Goal: Information Seeking & Learning: Learn about a topic

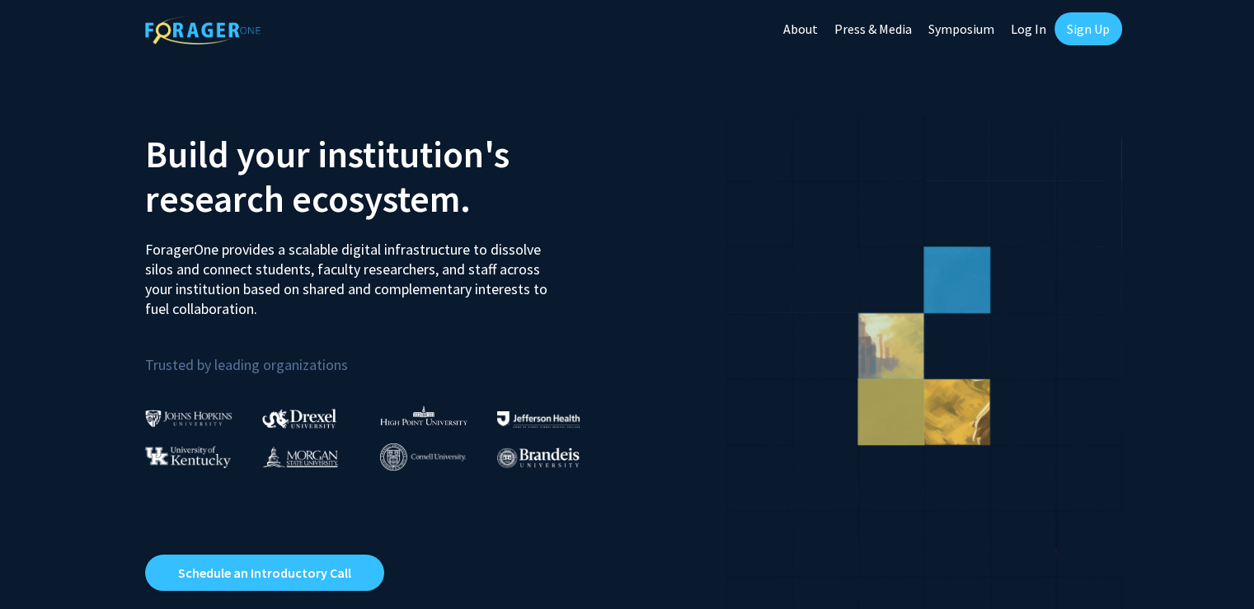
click at [1032, 31] on link "Log In" at bounding box center [1029, 29] width 52 height 58
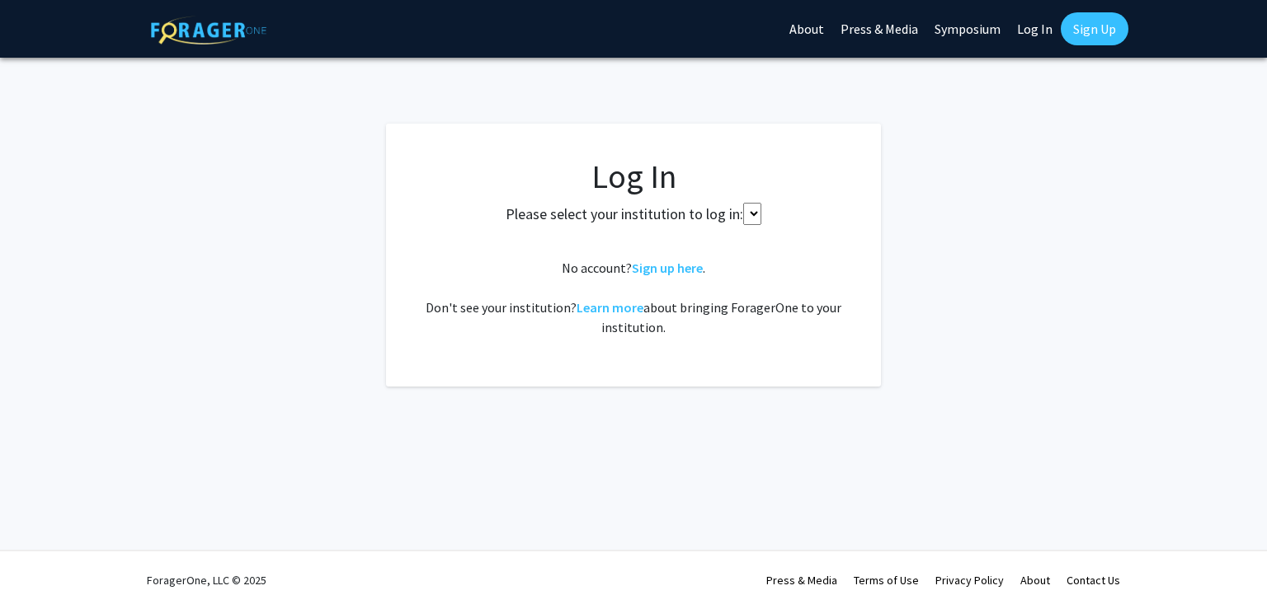
select select
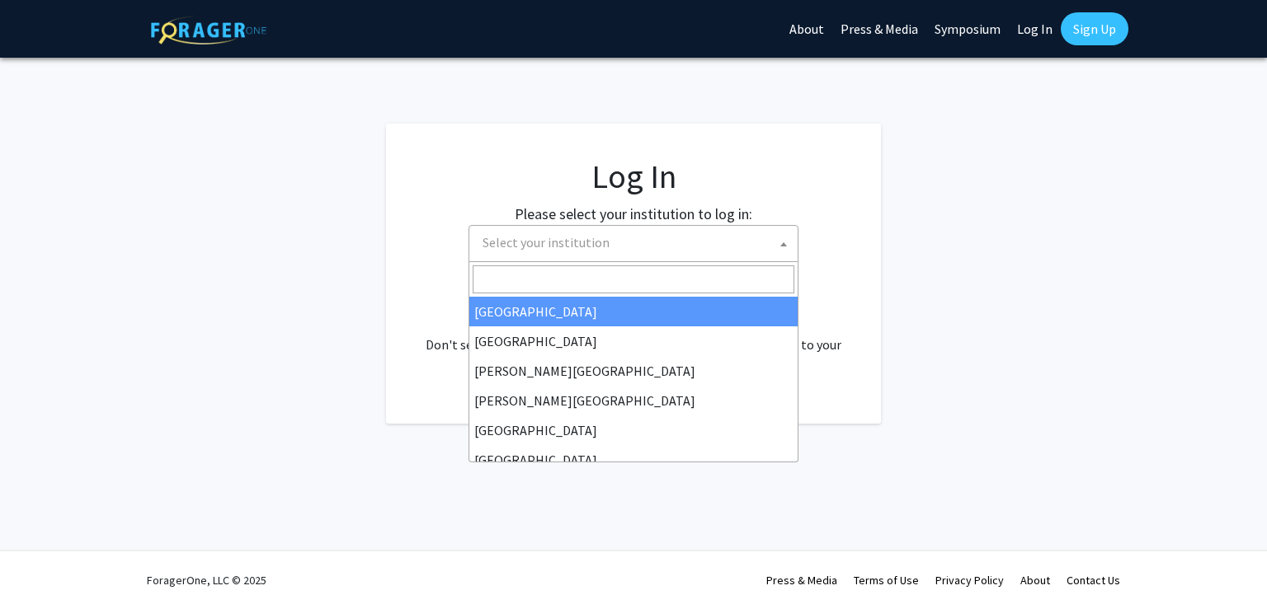
click at [515, 258] on span "Select your institution" at bounding box center [637, 243] width 322 height 34
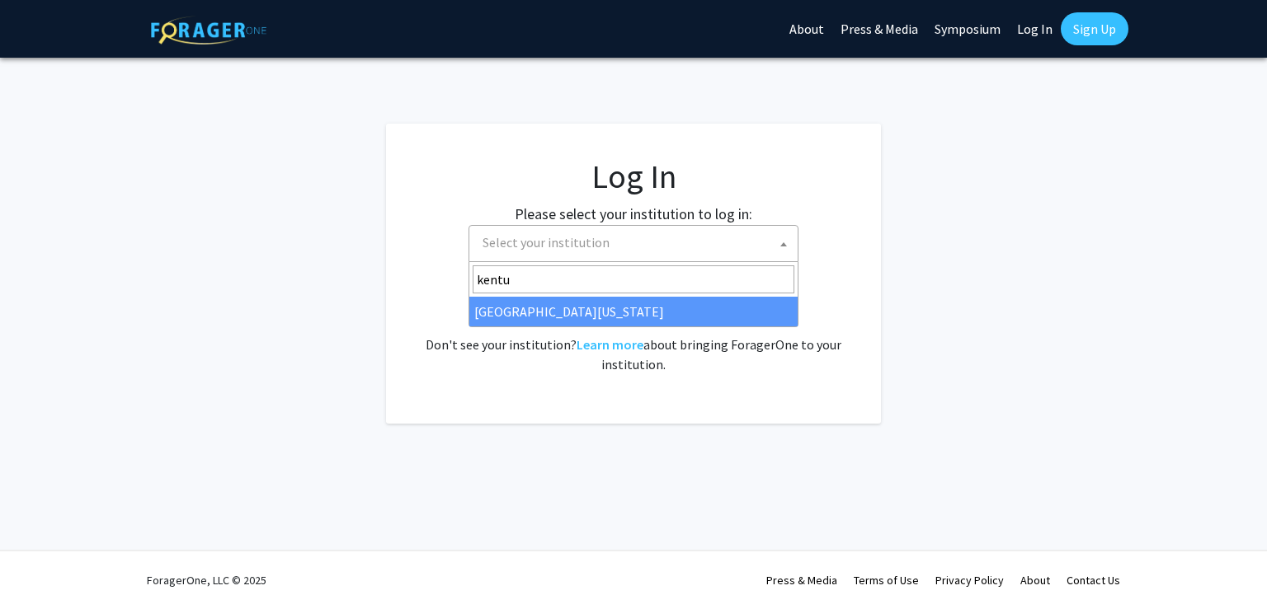
type input "kentu"
select select "13"
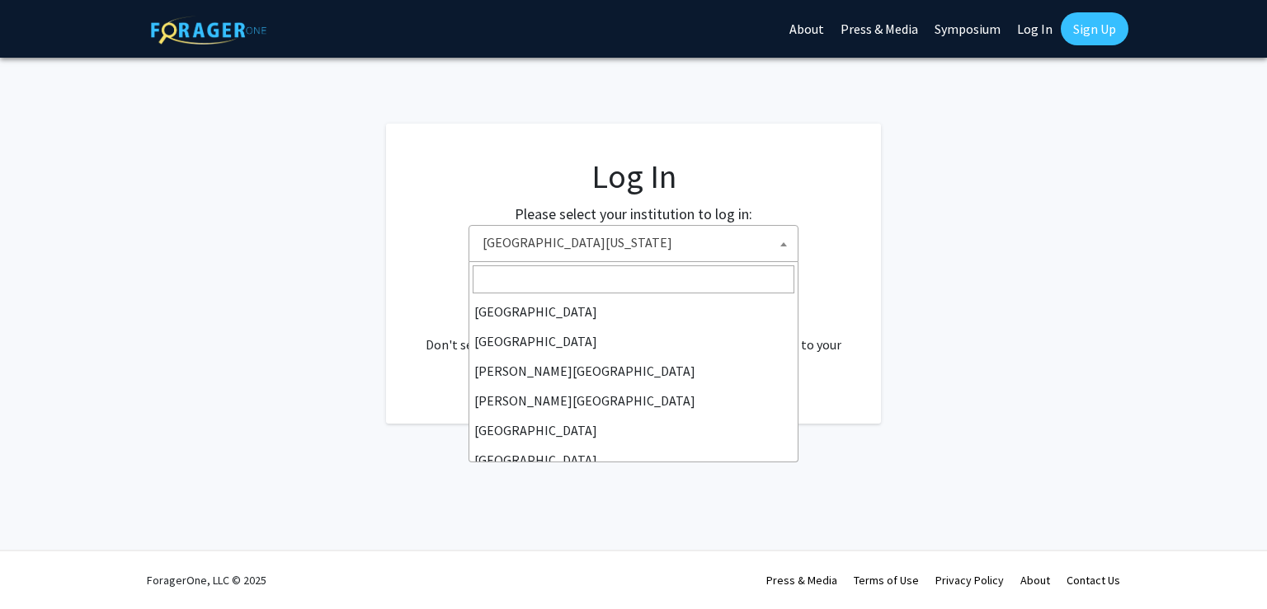
scroll to position [564, 0]
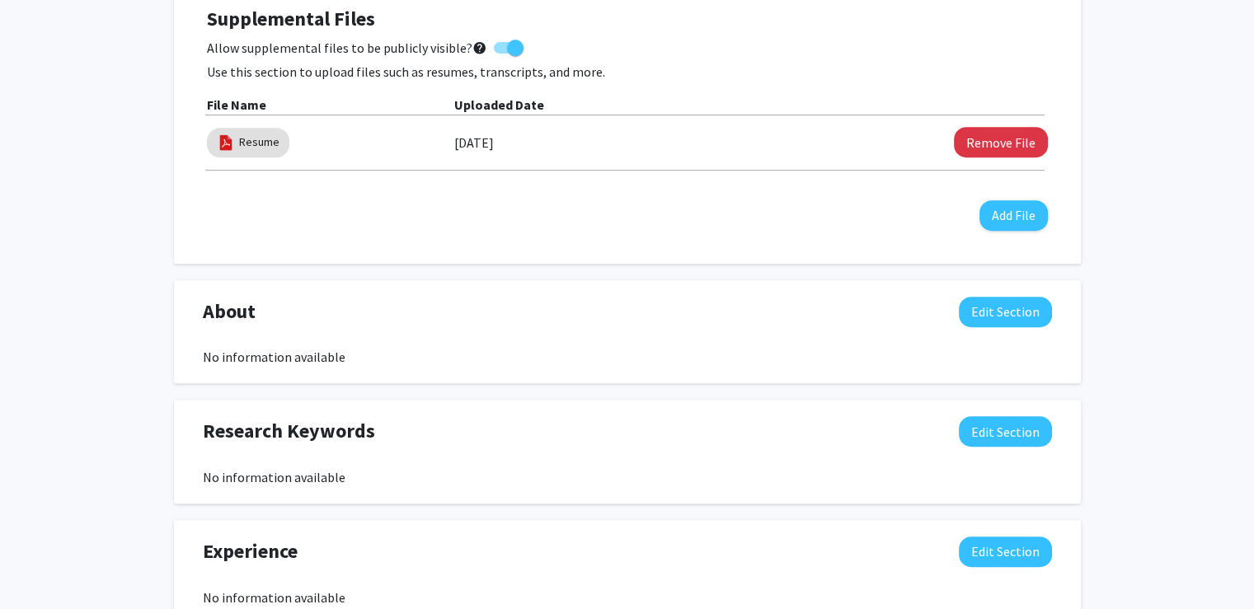
scroll to position [702, 0]
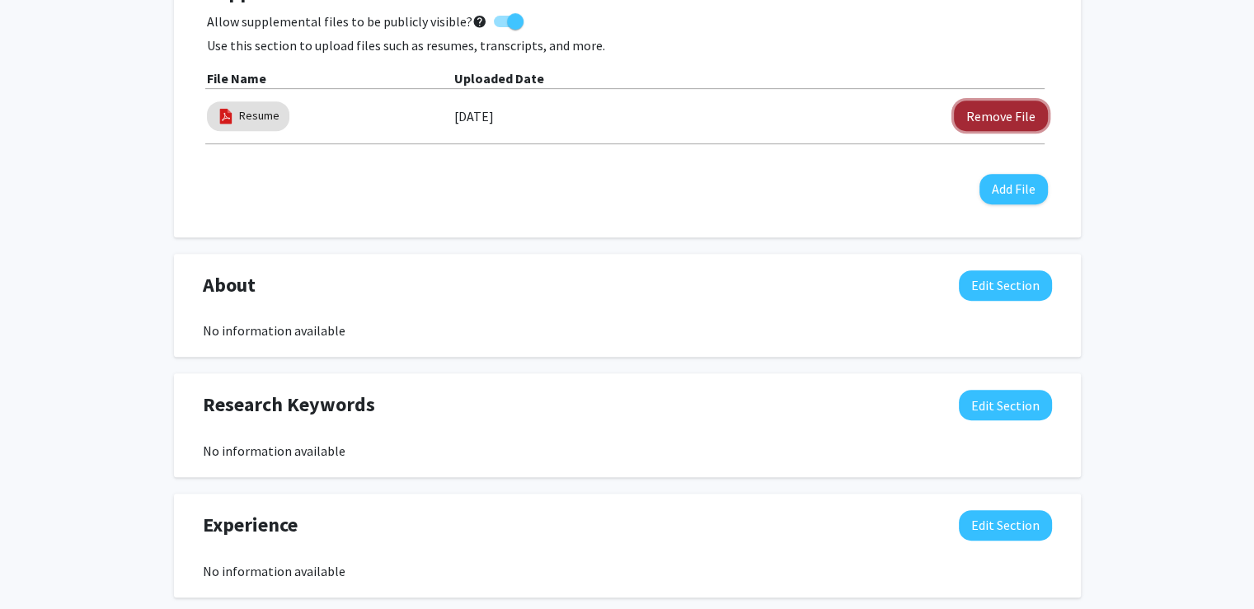
click at [1005, 118] on button "Remove File" at bounding box center [1001, 116] width 94 height 31
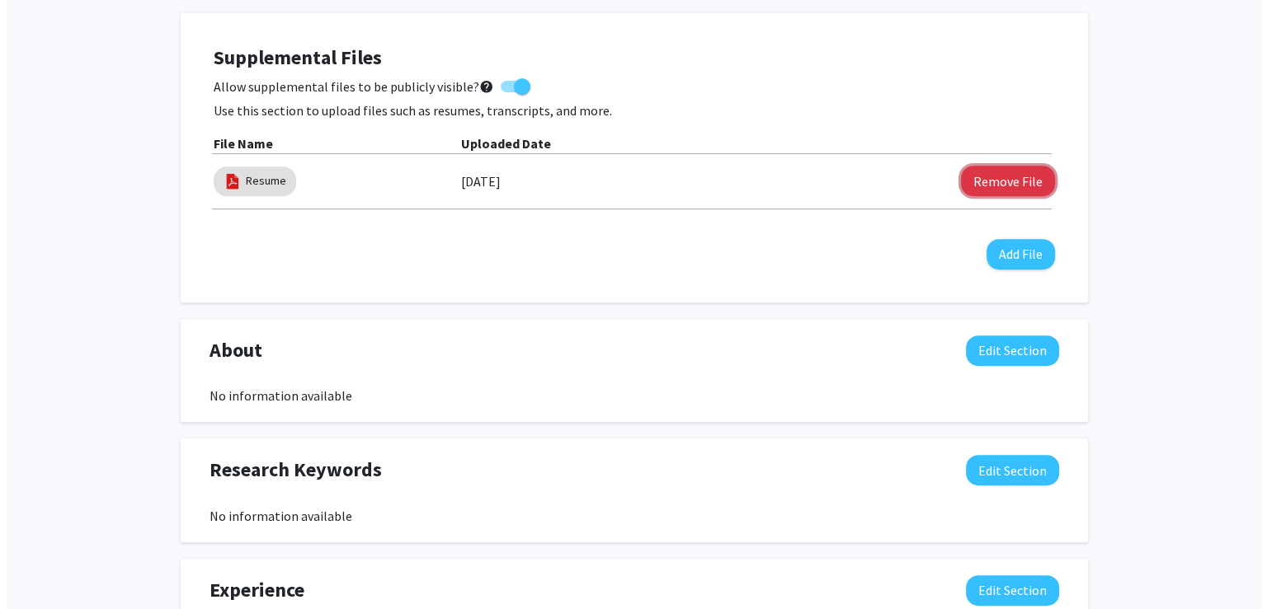
scroll to position [636, 0]
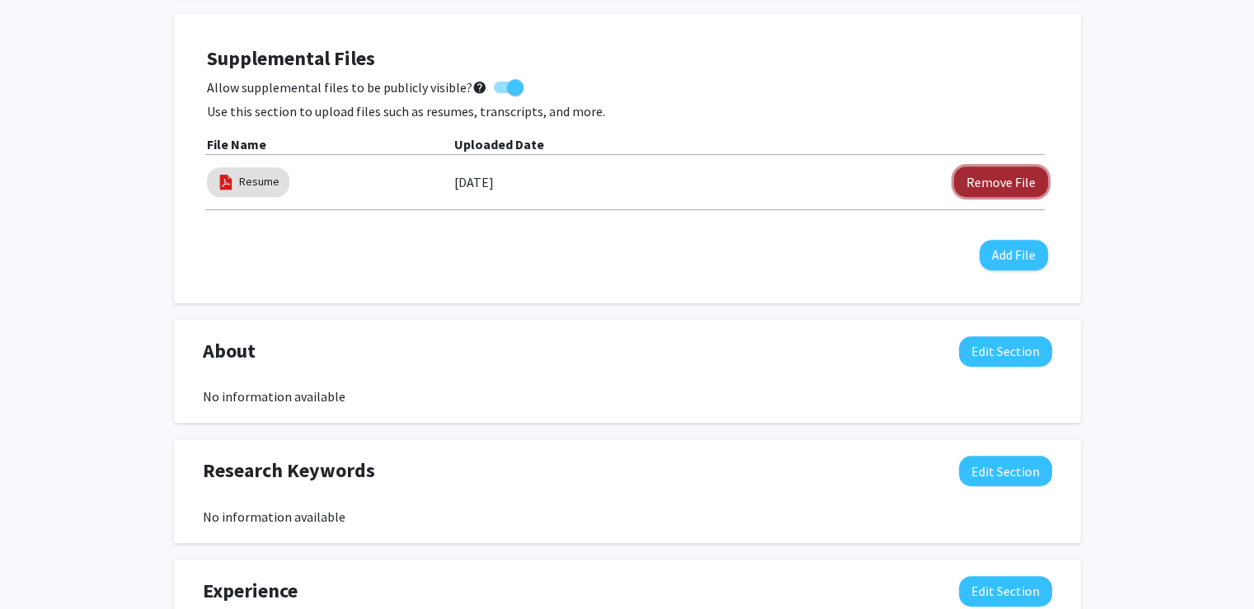
click at [978, 167] on button "Remove File" at bounding box center [1001, 182] width 94 height 31
click at [993, 248] on button "Add File" at bounding box center [1014, 255] width 68 height 31
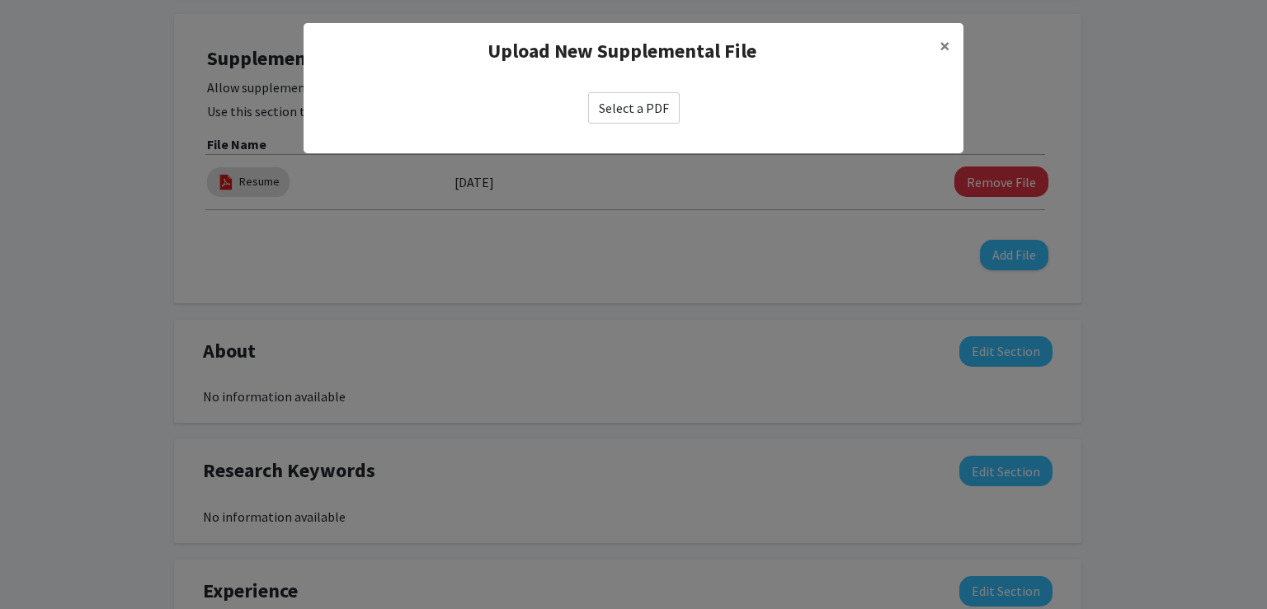
click at [640, 98] on label "Select a PDF" at bounding box center [634, 107] width 92 height 31
click at [0, 0] on input "Select a PDF" at bounding box center [0, 0] width 0 height 0
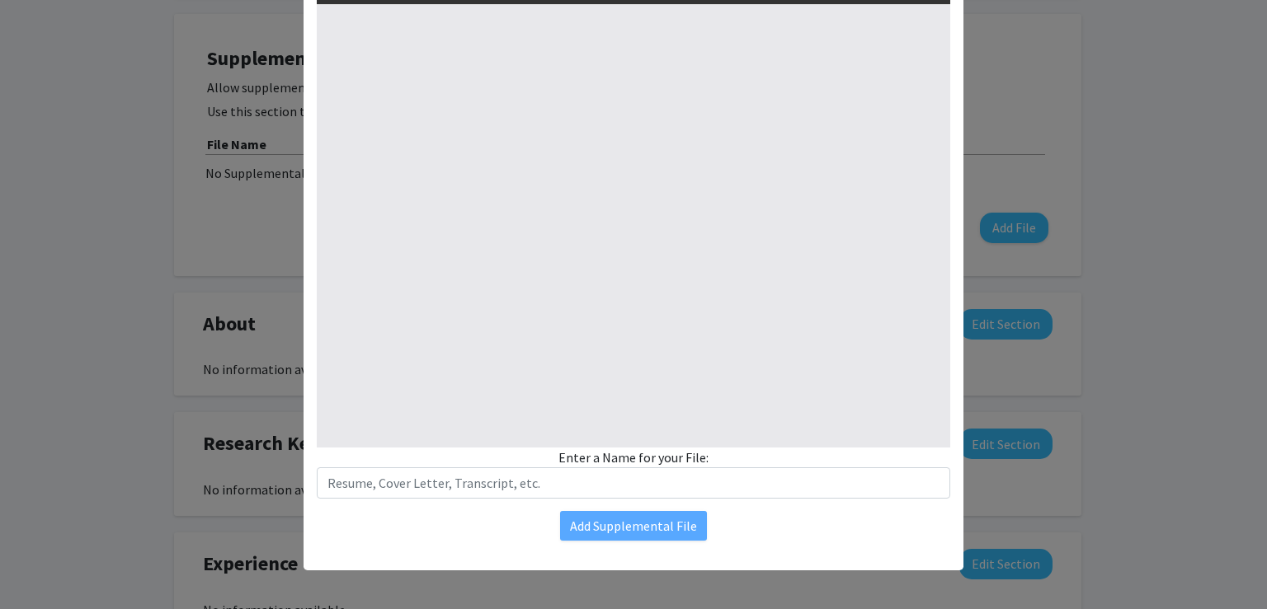
select select "custom"
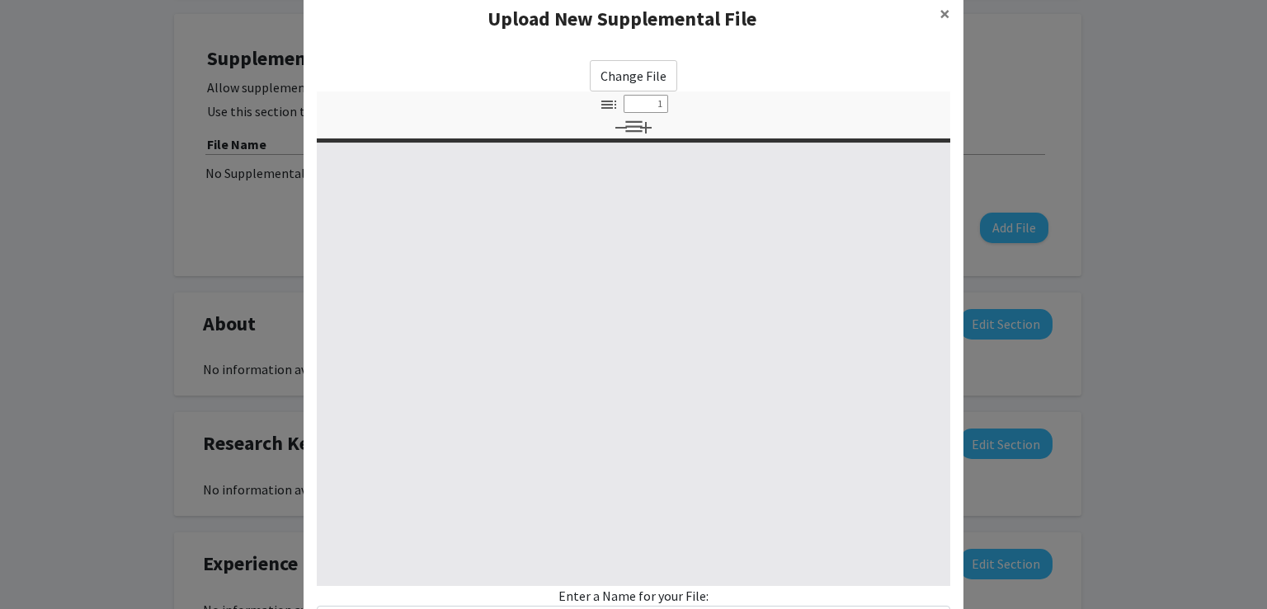
type input "0"
select select "custom"
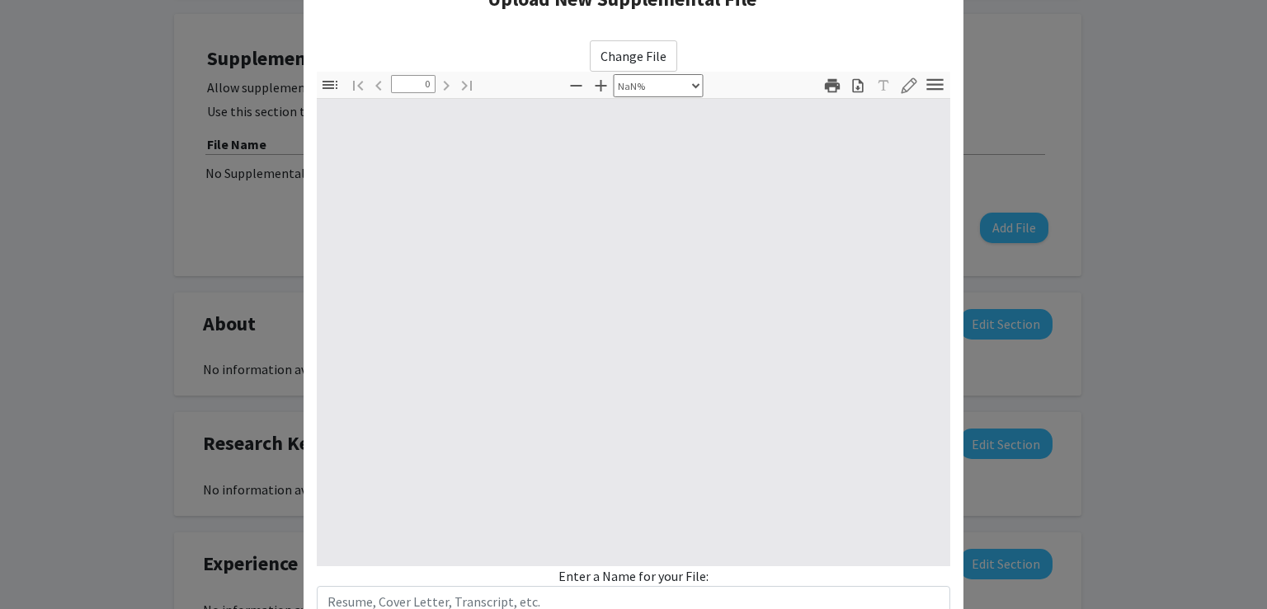
scroll to position [53, 0]
type input "1"
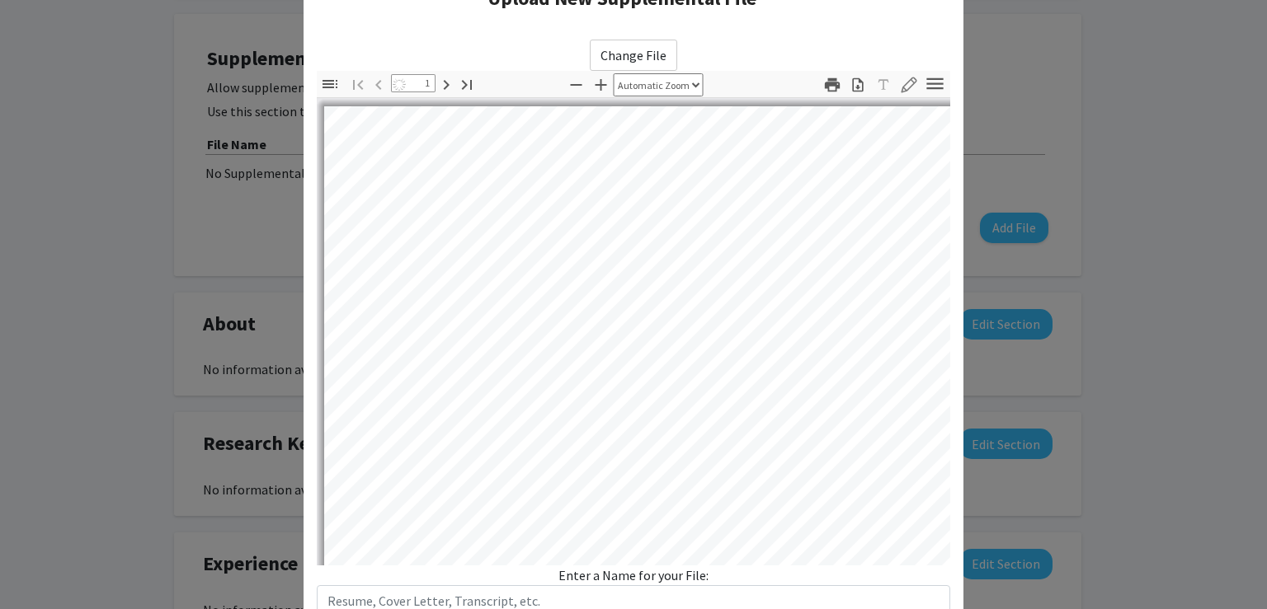
select select "auto"
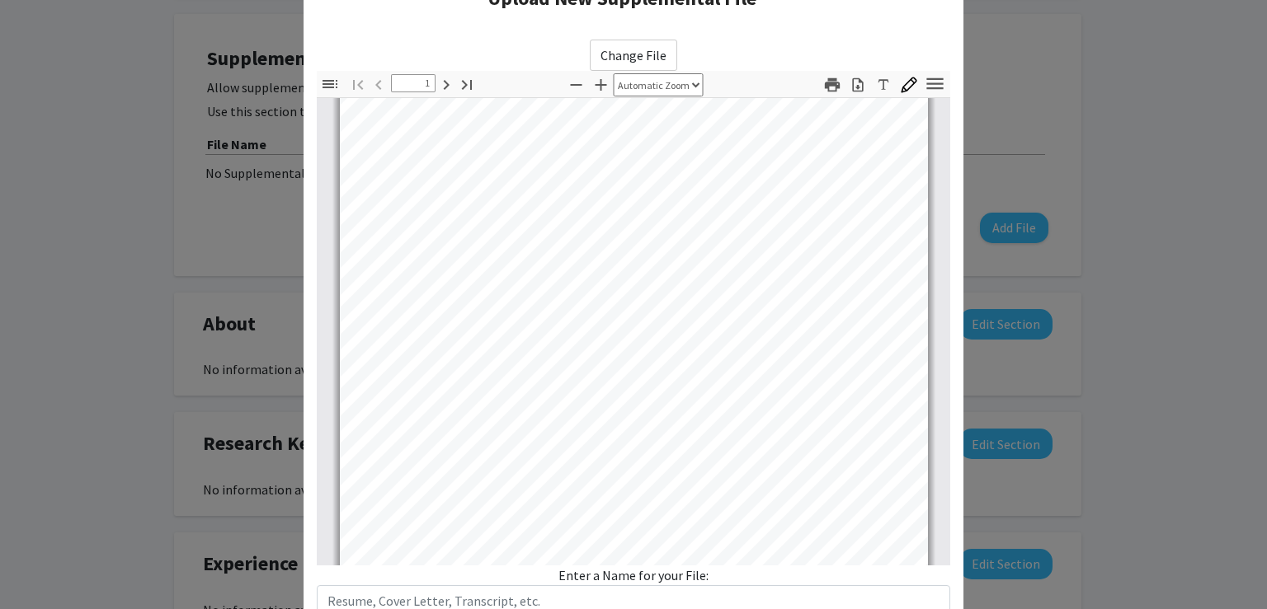
scroll to position [0, 0]
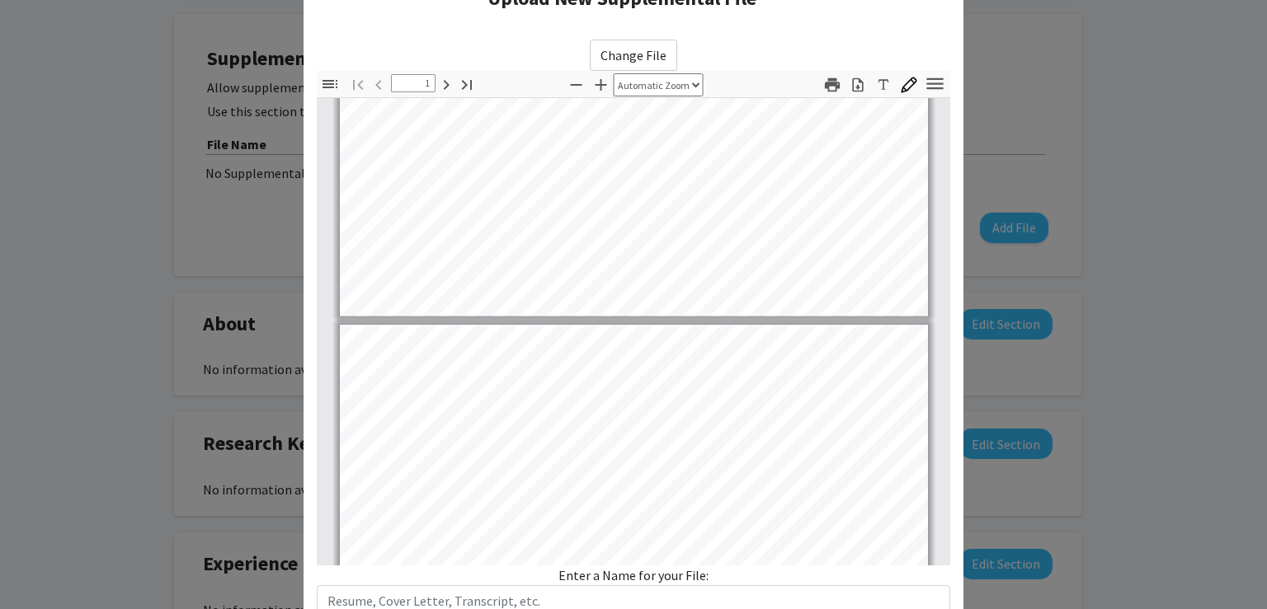
type input "2"
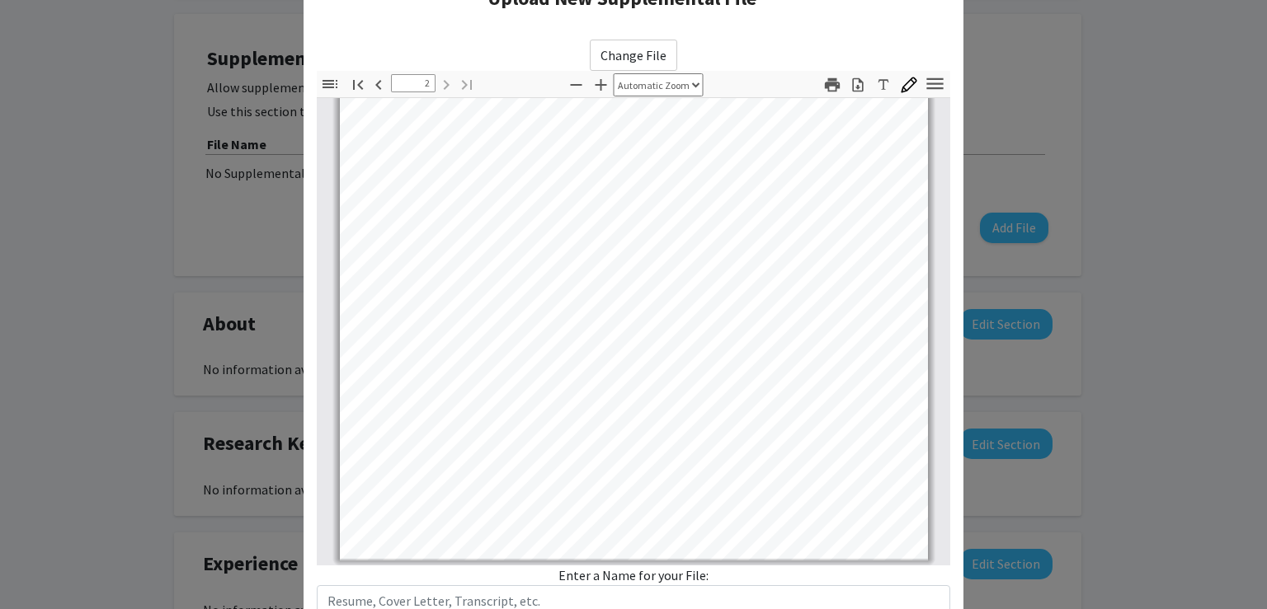
scroll to position [171, 0]
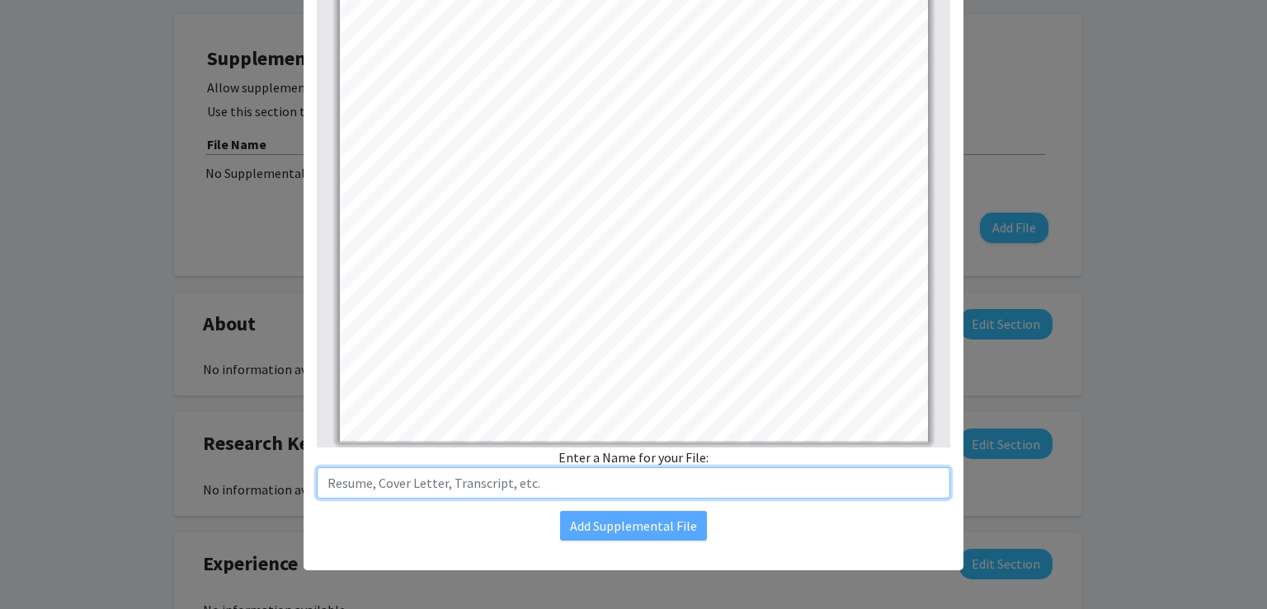
click at [525, 491] on input "text" at bounding box center [633, 483] width 633 height 31
type input "r"
type input "Resume"
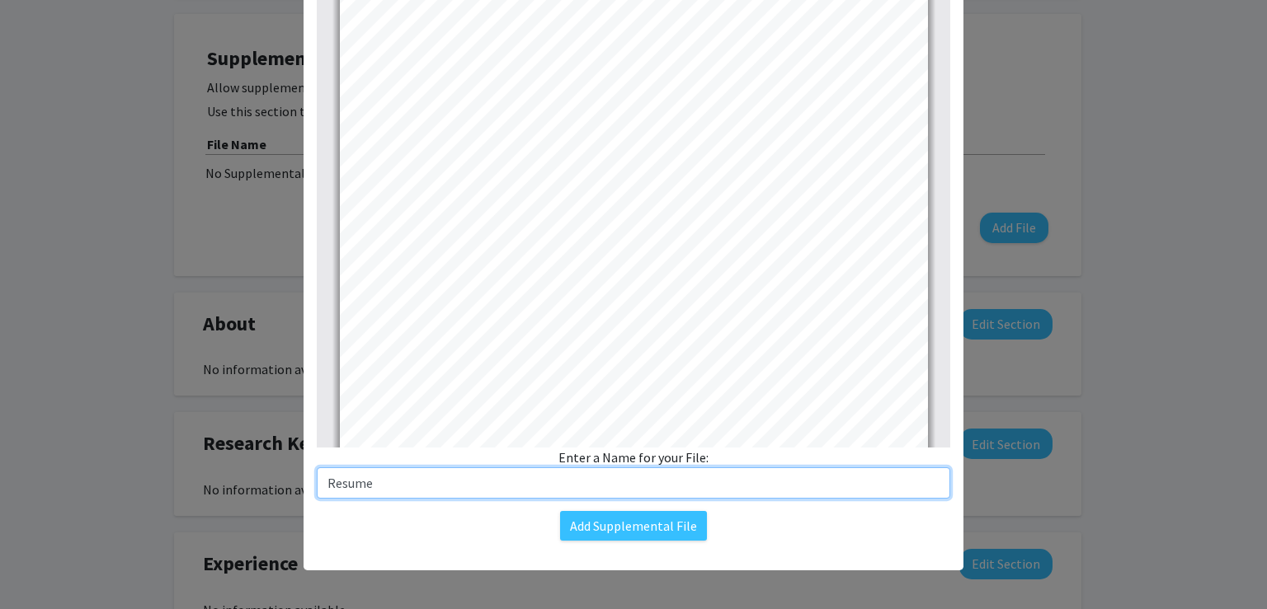
scroll to position [0, 0]
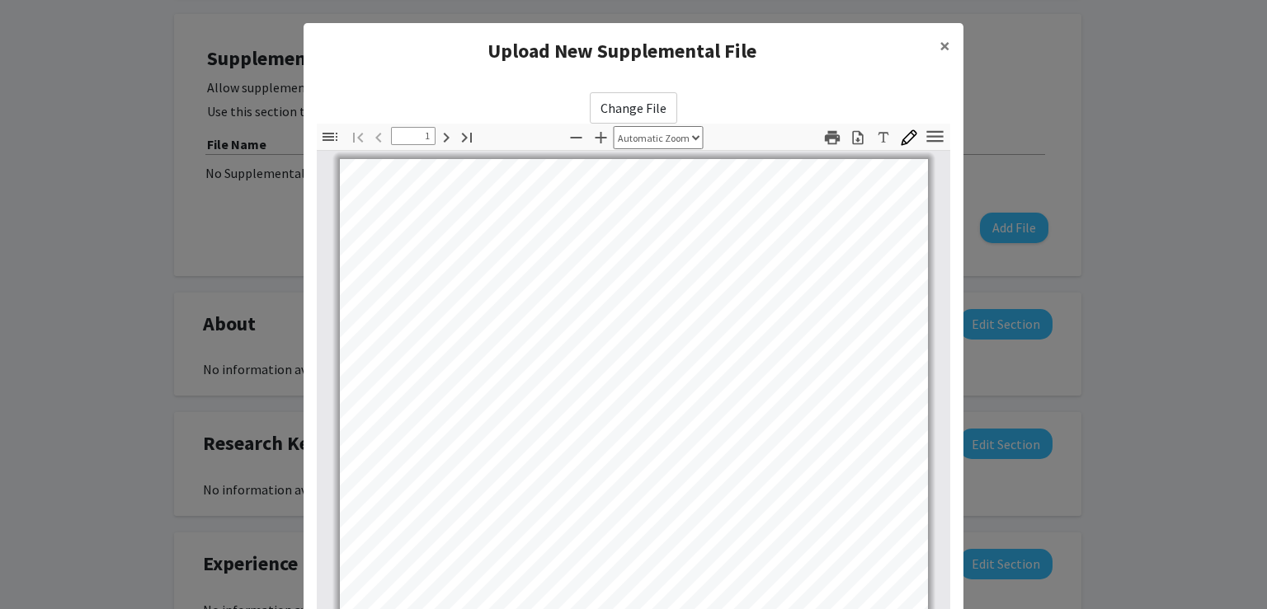
type input "2"
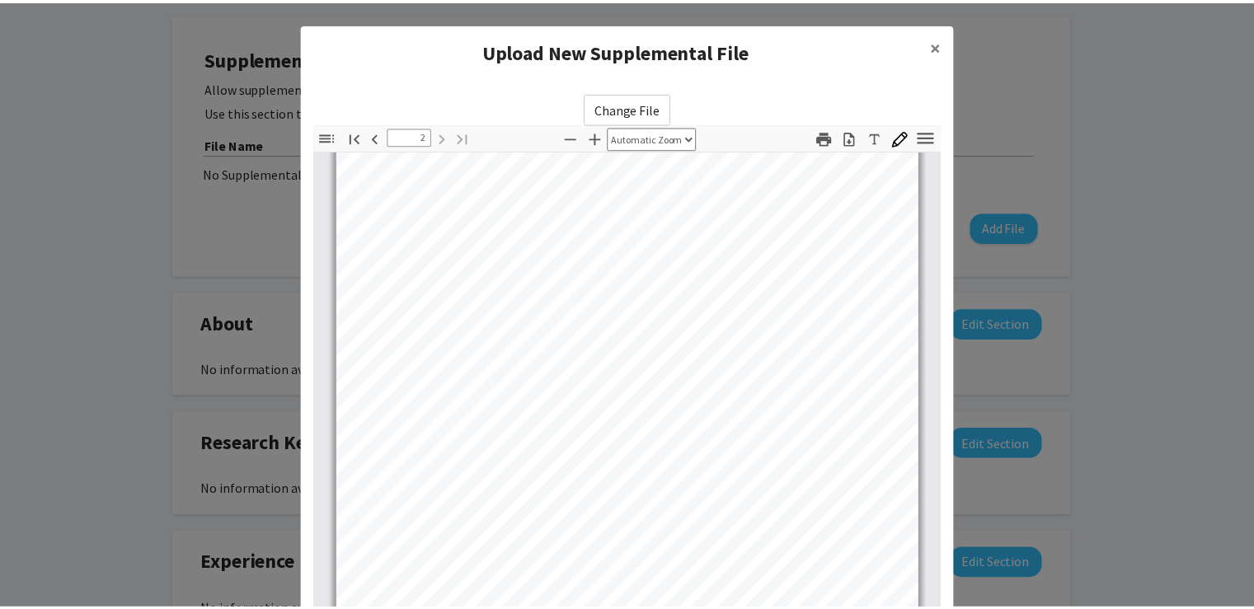
scroll to position [171, 0]
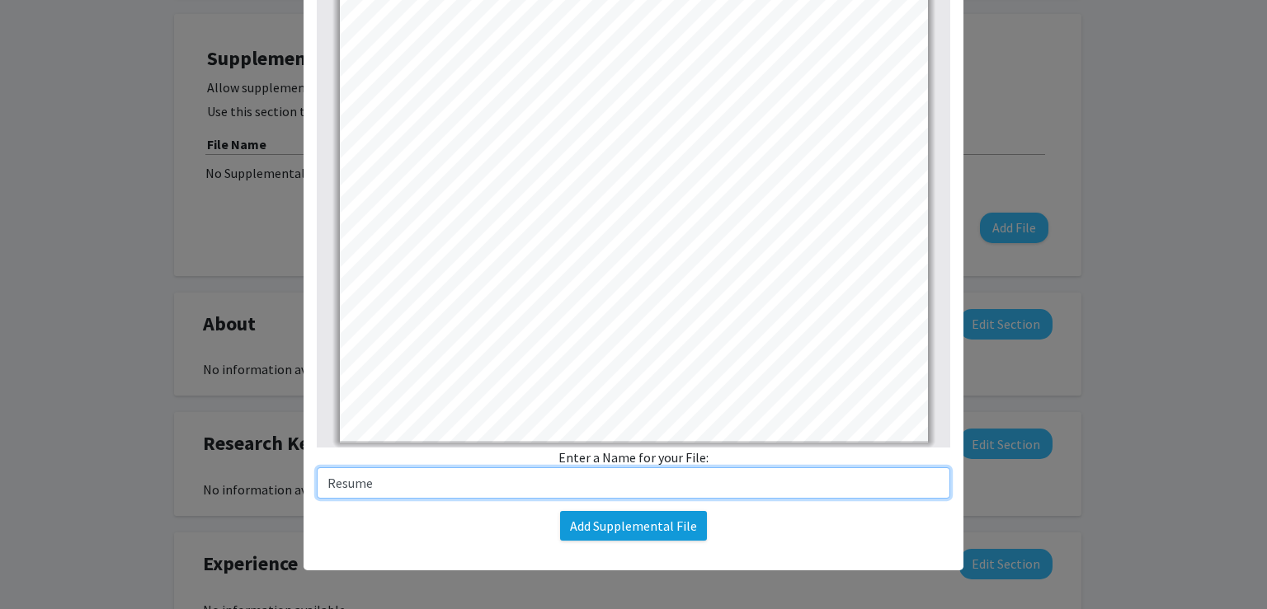
type input "Resume"
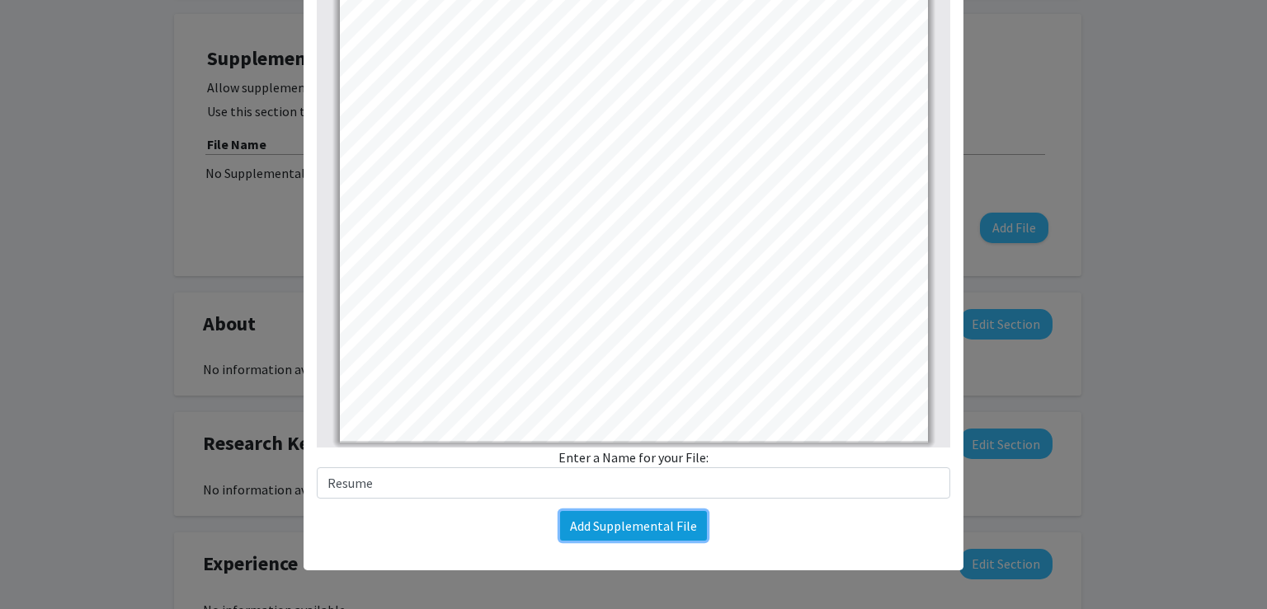
click at [613, 525] on button "Add Supplemental File" at bounding box center [633, 526] width 147 height 30
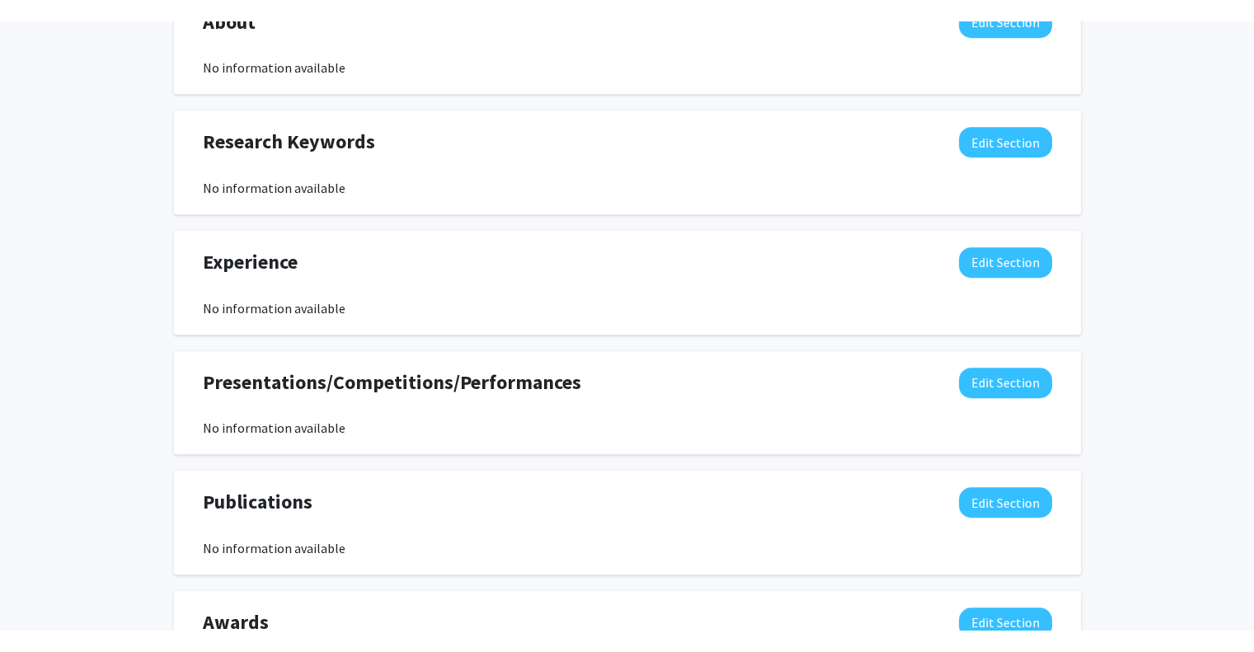
scroll to position [1152, 0]
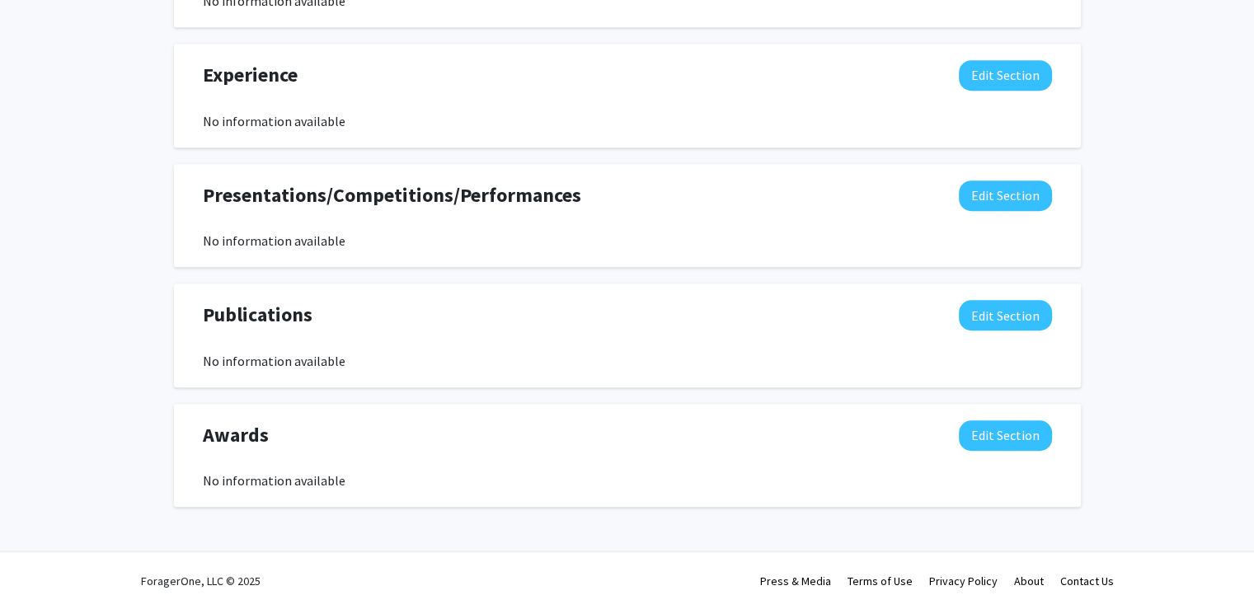
click at [999, 57] on div "Experience Edit Section No information available You may write a maximum of 750…" at bounding box center [627, 96] width 907 height 104
click at [1004, 68] on button "Edit Section" at bounding box center [1005, 75] width 93 height 31
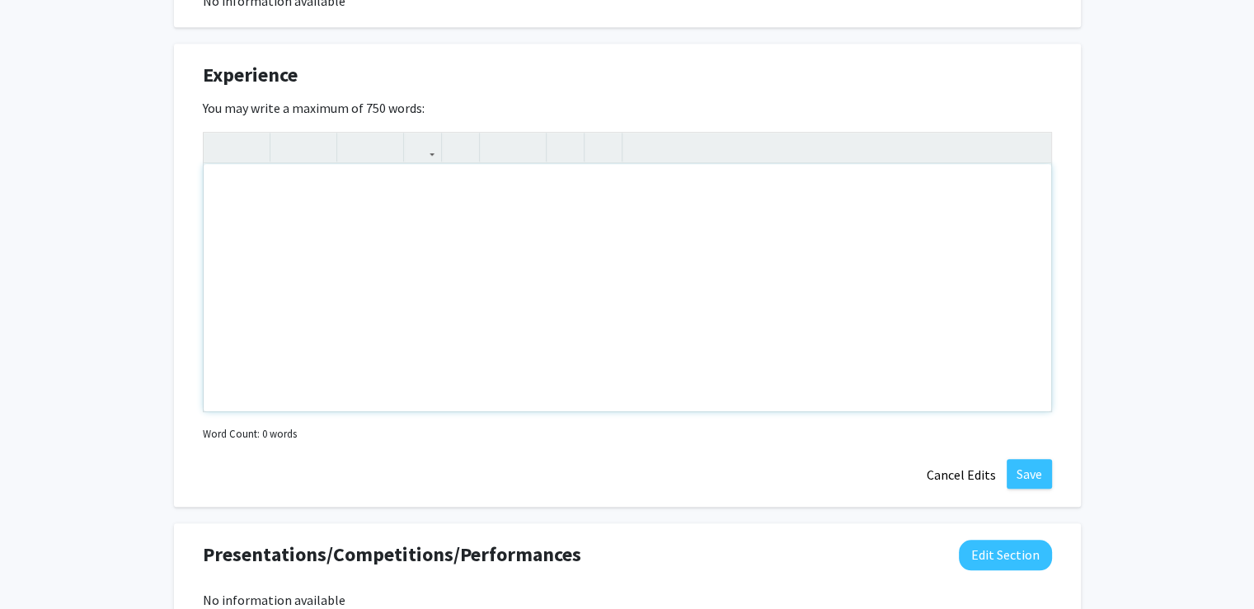
click at [449, 317] on div "Note to users with screen readers: Please deactivate our accessibility plugin f…" at bounding box center [628, 287] width 848 height 247
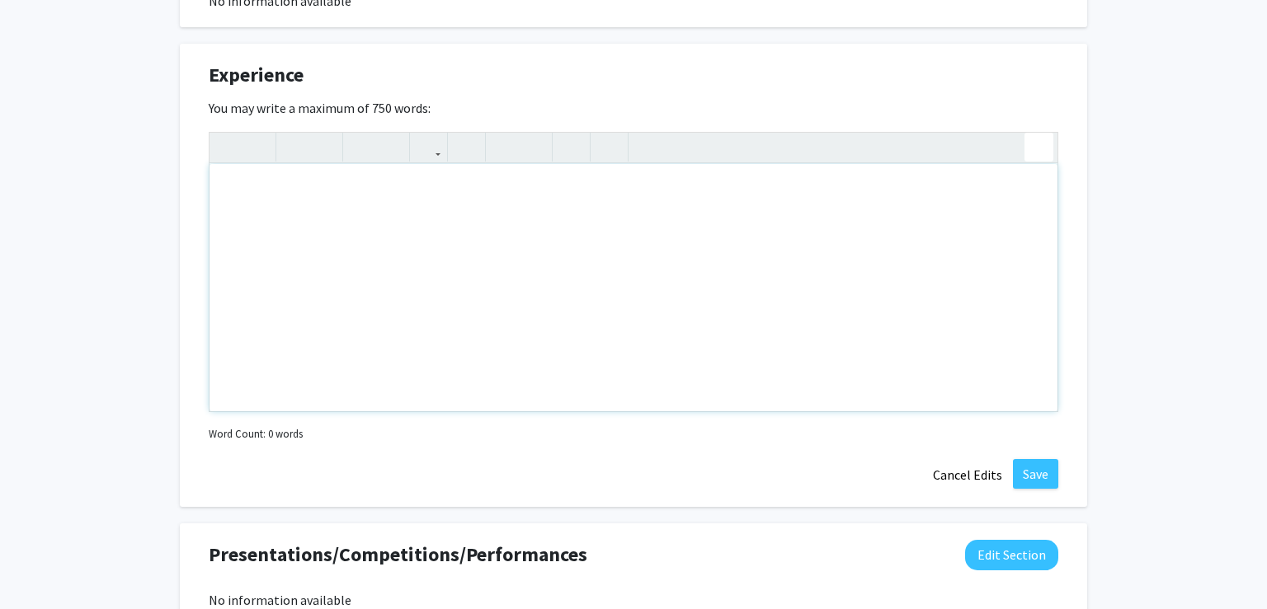
click at [1031, 143] on div "Insert link Remove link" at bounding box center [633, 272] width 849 height 280
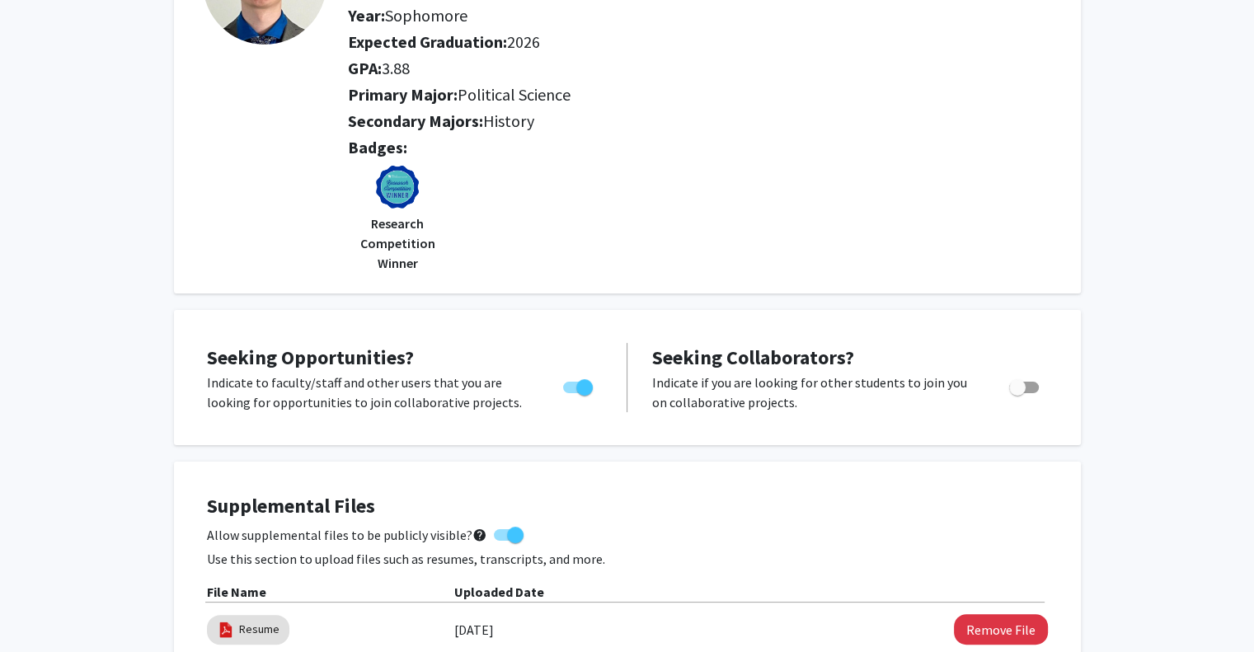
scroll to position [0, 0]
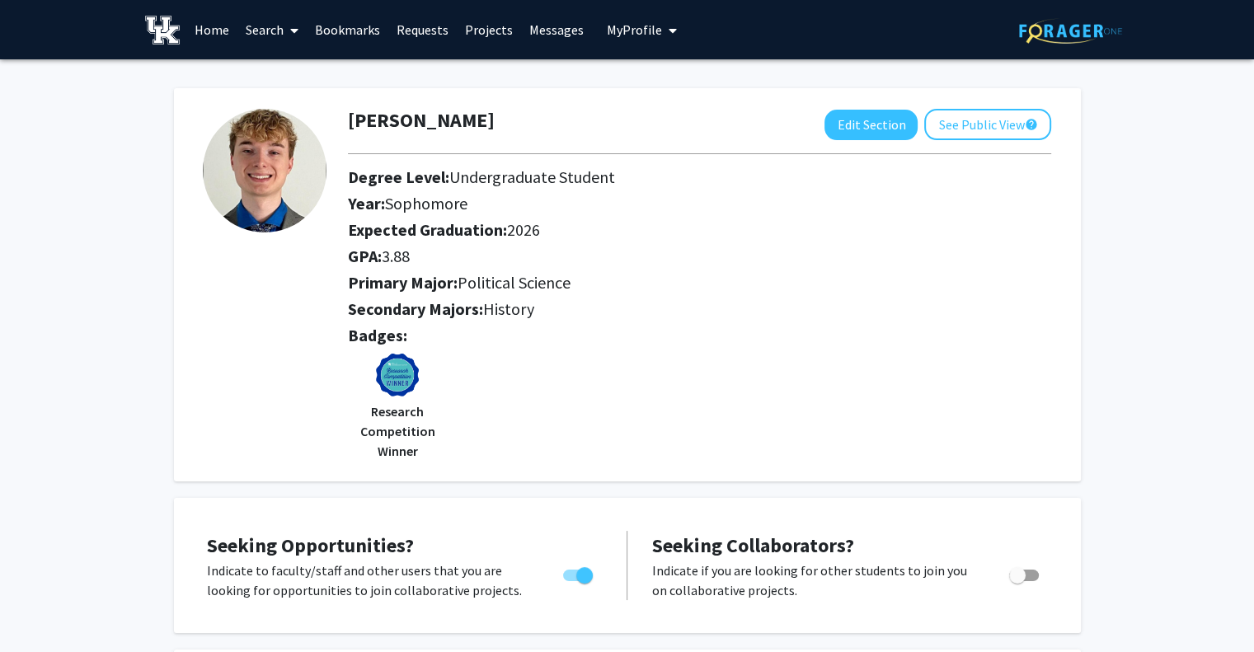
click at [220, 33] on link "Home" at bounding box center [211, 30] width 51 height 58
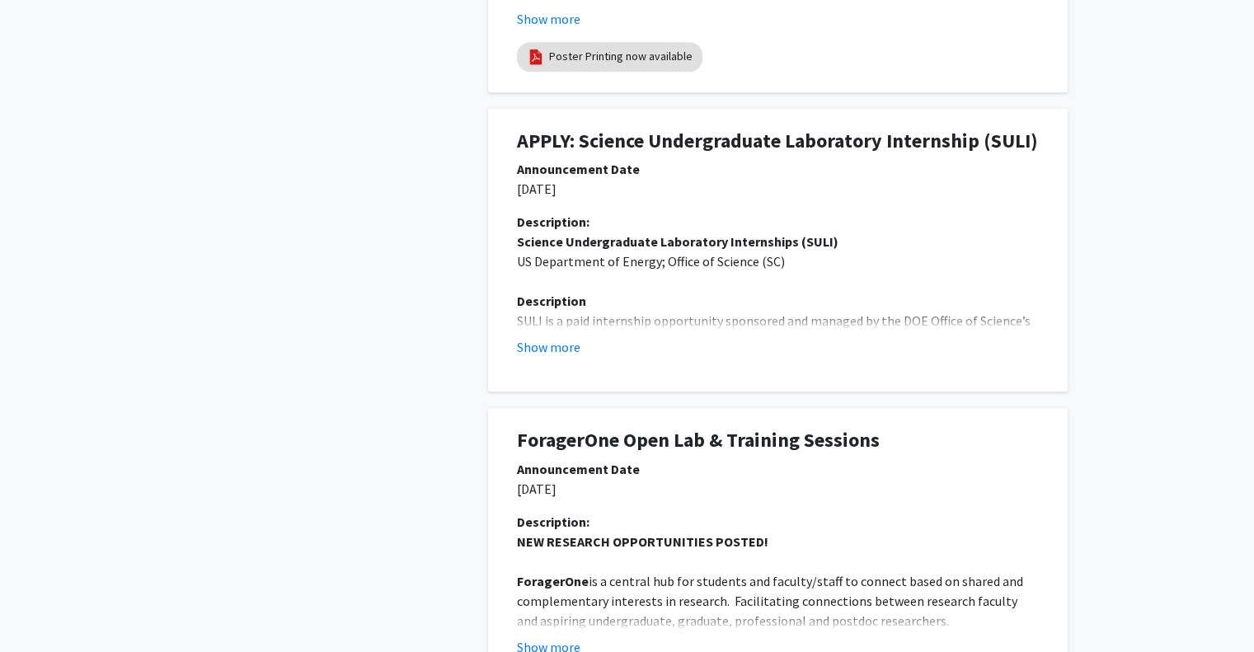
scroll to position [745, 0]
click at [538, 353] on button "Show more" at bounding box center [548, 347] width 63 height 20
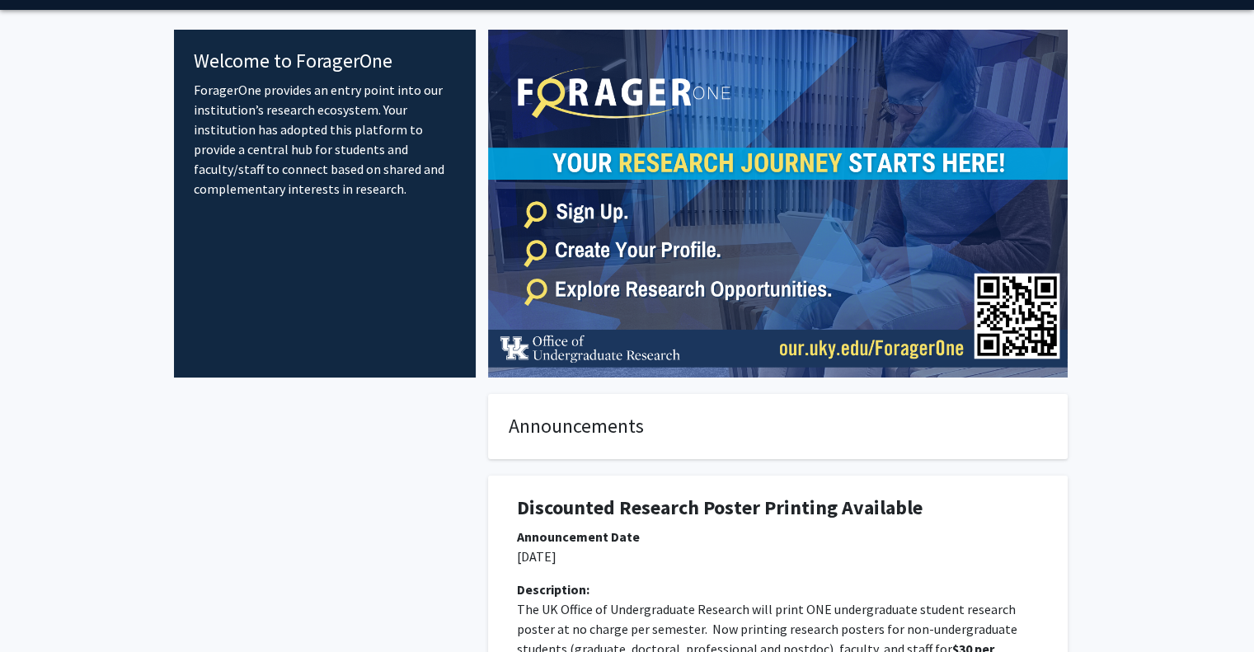
scroll to position [0, 0]
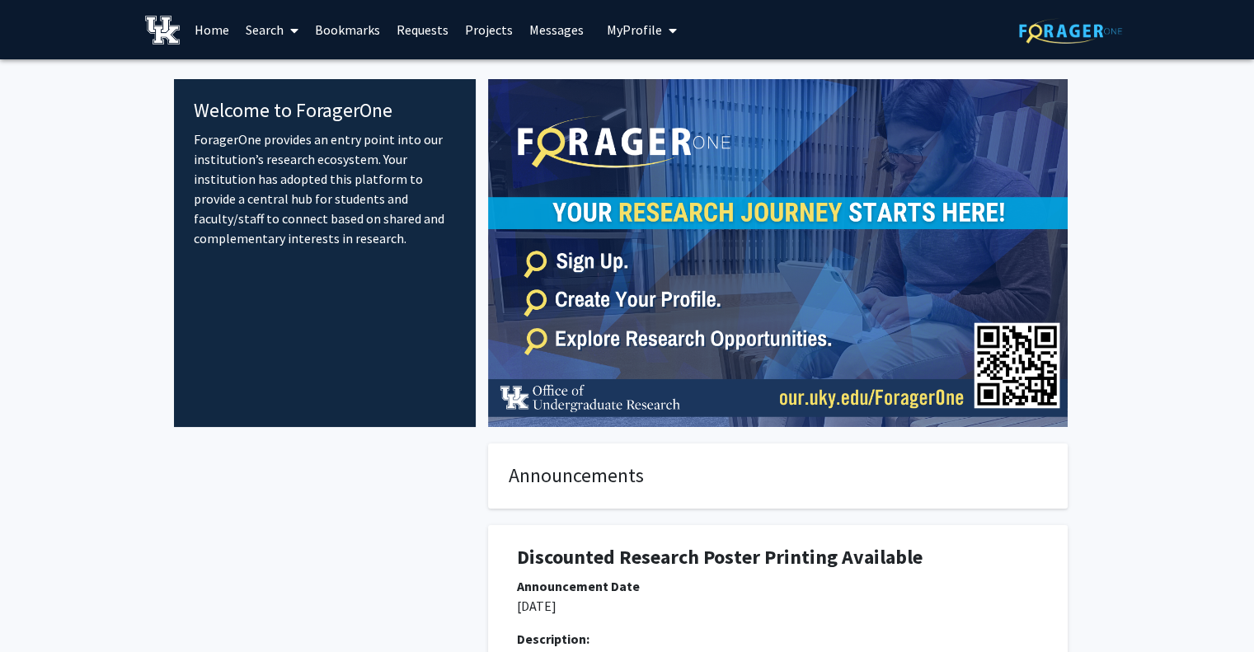
click at [280, 39] on link "Search" at bounding box center [271, 30] width 69 height 58
click at [280, 106] on span "Students" at bounding box center [287, 108] width 101 height 33
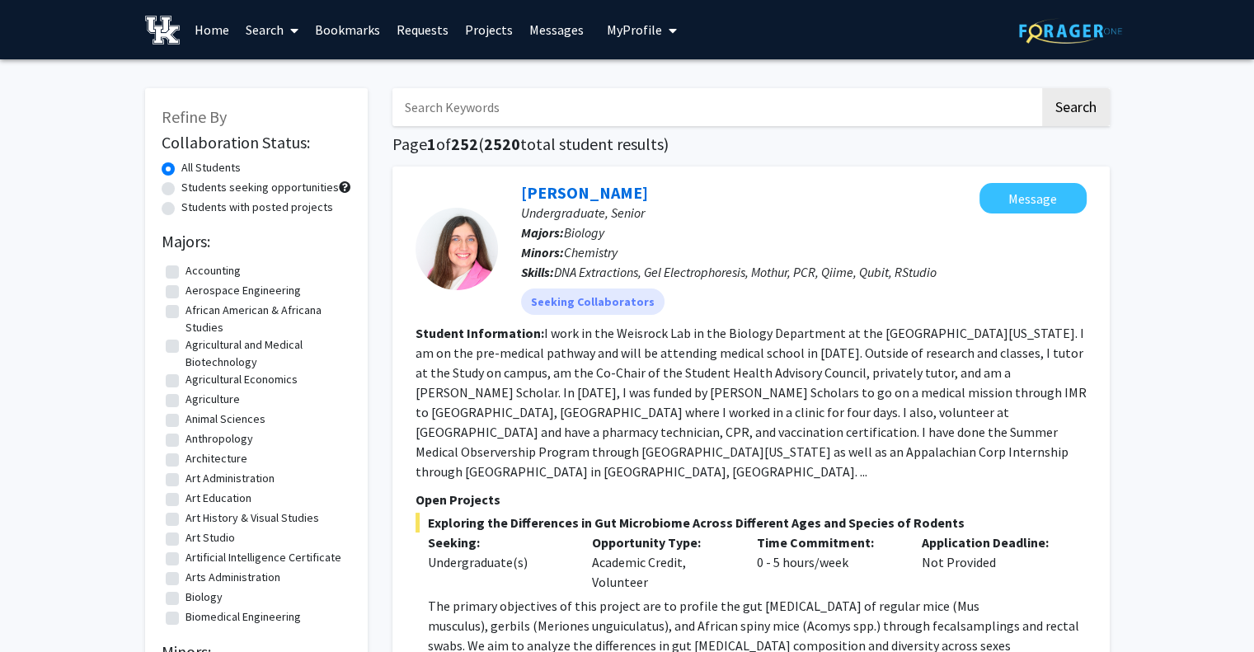
click at [271, 36] on link "Search" at bounding box center [271, 30] width 69 height 58
click at [294, 82] on span "Faculty/Staff" at bounding box center [297, 75] width 121 height 33
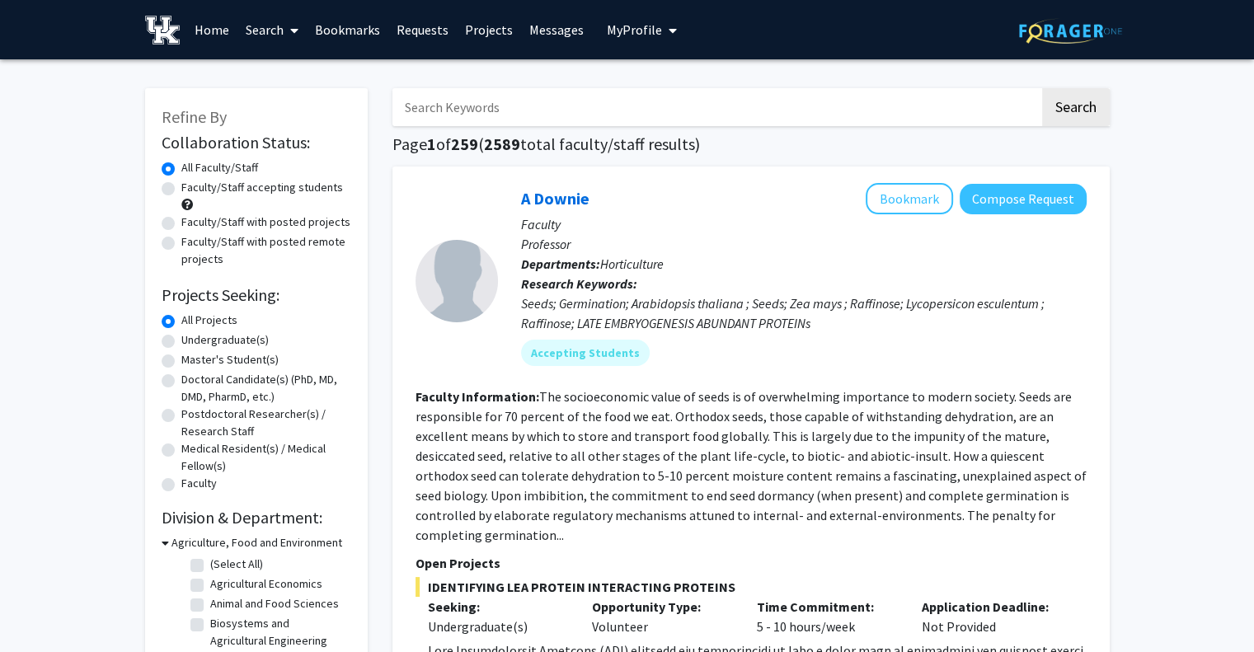
click at [259, 341] on label "Undergraduate(s)" at bounding box center [224, 339] width 87 height 17
click at [192, 341] on input "Undergraduate(s)" at bounding box center [186, 336] width 11 height 11
radio input "true"
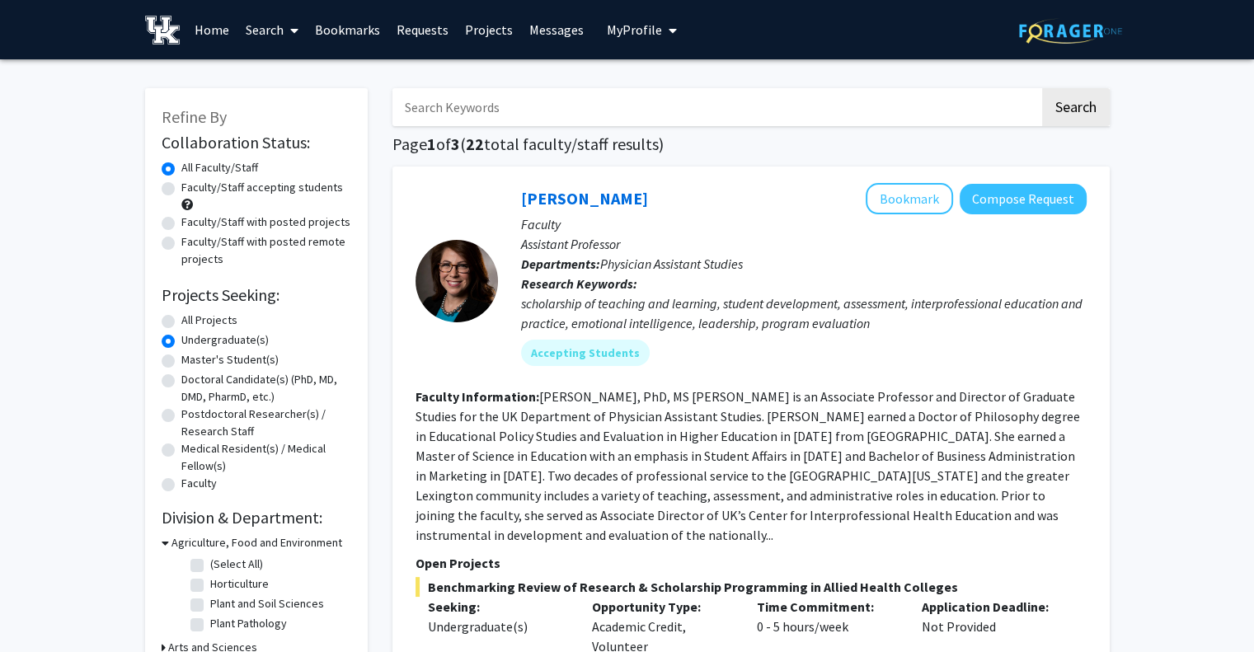
click at [302, 190] on label "Faculty/Staff accepting students" at bounding box center [262, 187] width 162 height 17
click at [192, 190] on input "Faculty/Staff accepting students" at bounding box center [186, 184] width 11 height 11
radio input "true"
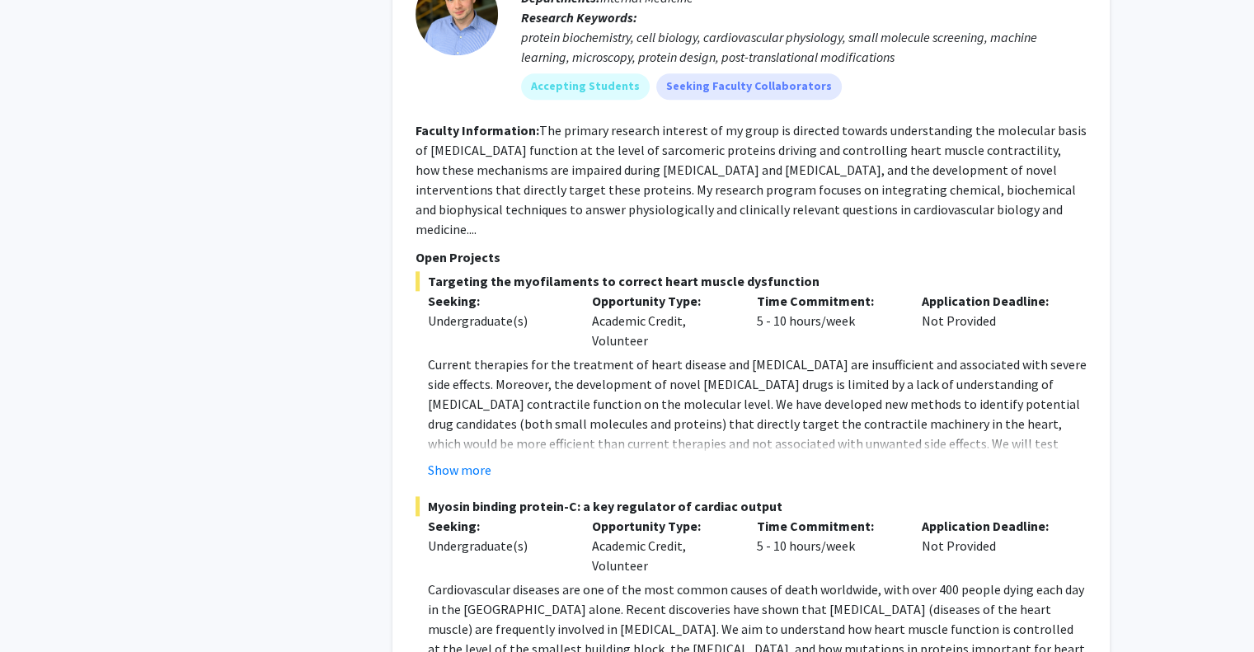
scroll to position [8396, 0]
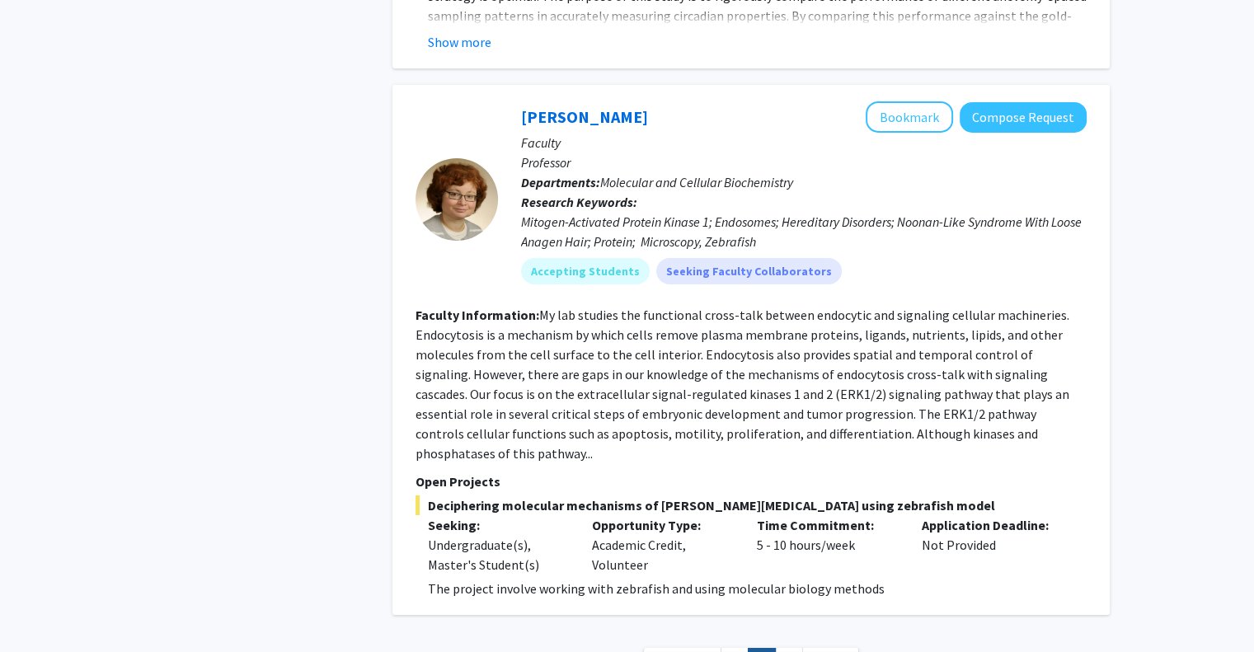
scroll to position [5689, 0]
click at [792, 609] on link "3" at bounding box center [789, 662] width 28 height 29
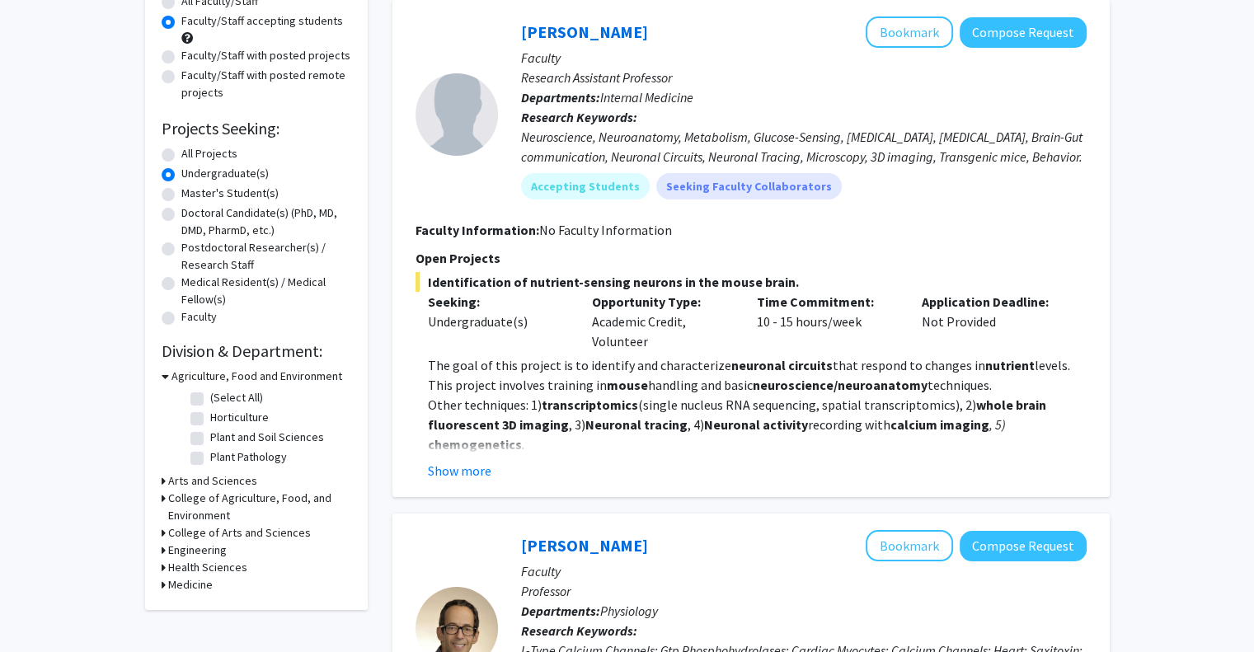
scroll to position [175, 0]
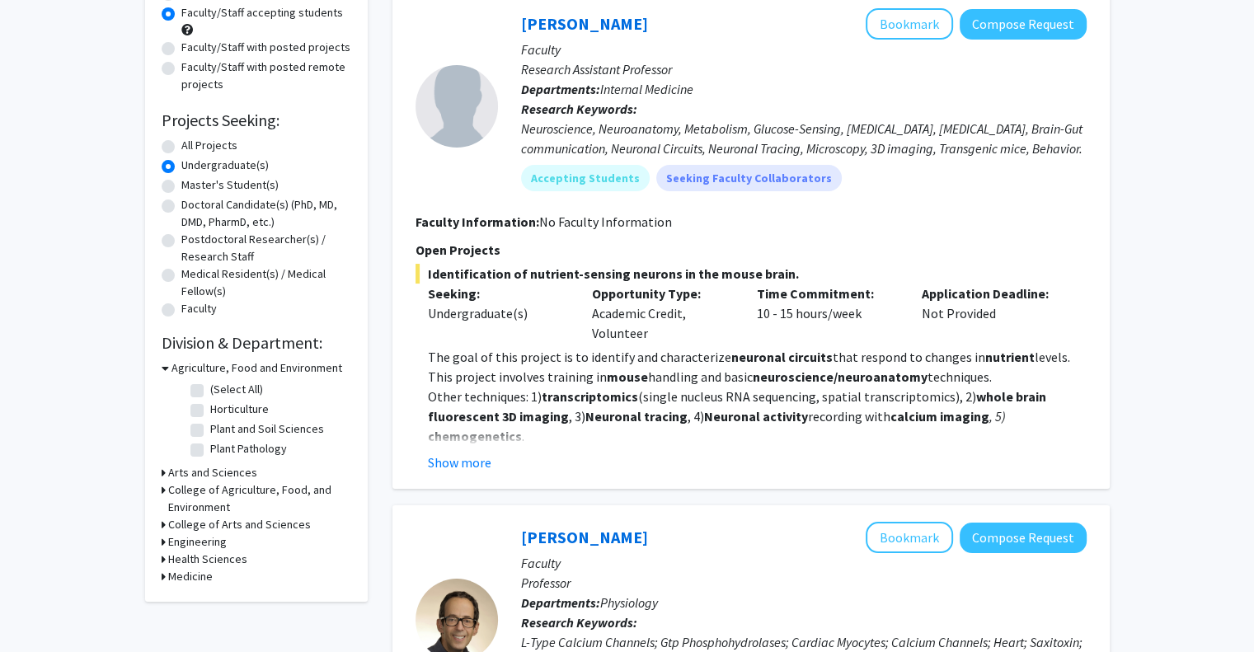
click at [193, 494] on h3 "College of Agriculture, Food, and Environment" at bounding box center [259, 499] width 183 height 35
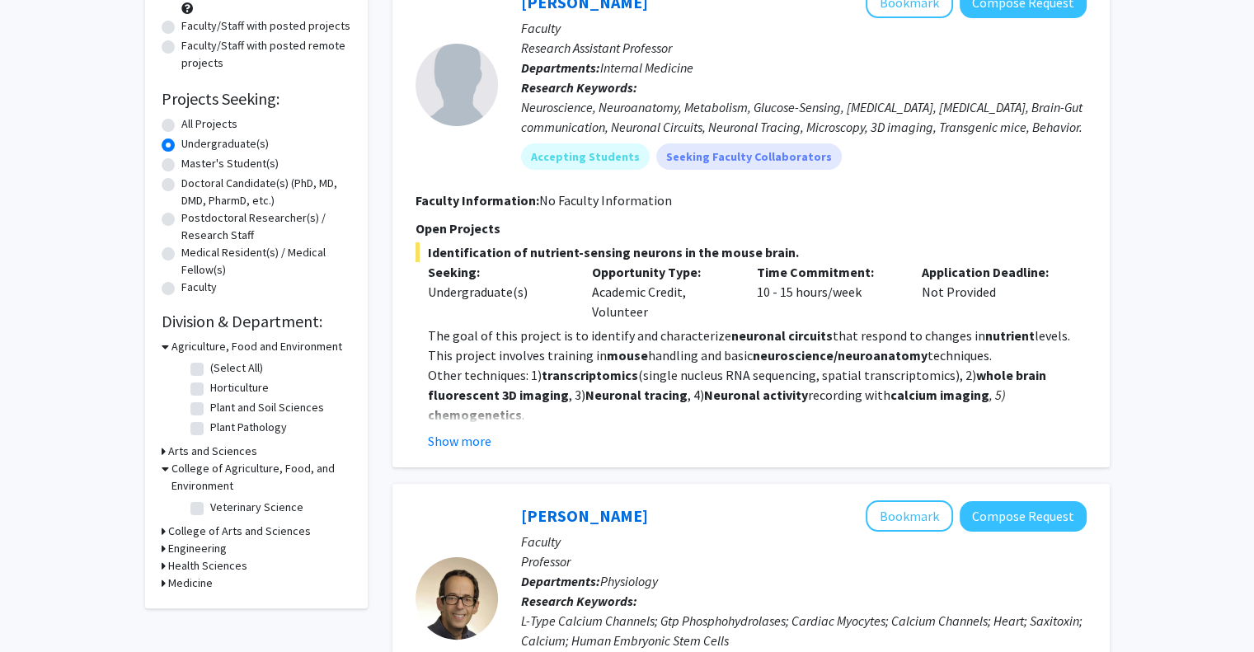
scroll to position [197, 0]
drag, startPoint x: 193, startPoint y: 494, endPoint x: 172, endPoint y: 534, distance: 45.0
click at [172, 534] on h3 "College of Arts and Sciences" at bounding box center [239, 530] width 143 height 17
